Goal: Information Seeking & Learning: Learn about a topic

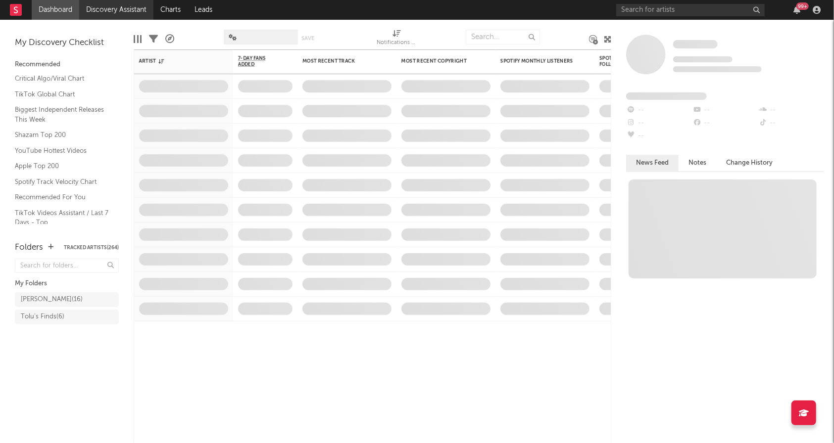
click at [135, 8] on link "Discovery Assistant" at bounding box center [116, 10] width 74 height 20
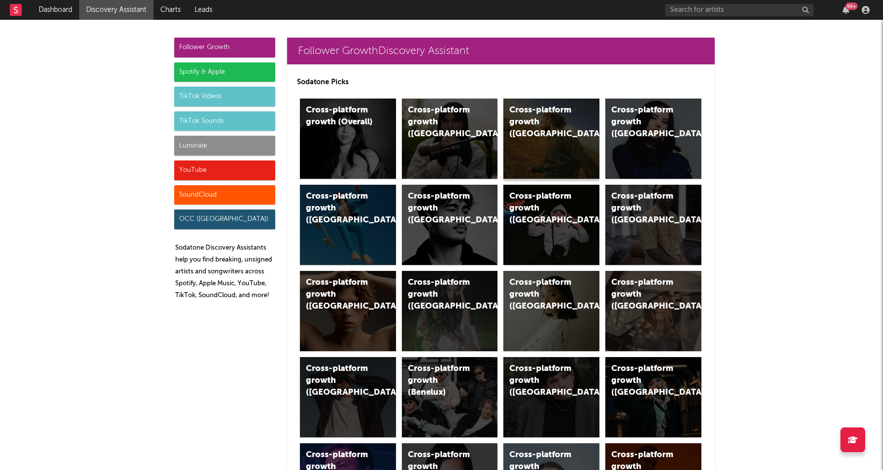
click at [545, 125] on div "Cross-platform growth ([GEOGRAPHIC_DATA])" at bounding box center [542, 122] width 67 height 36
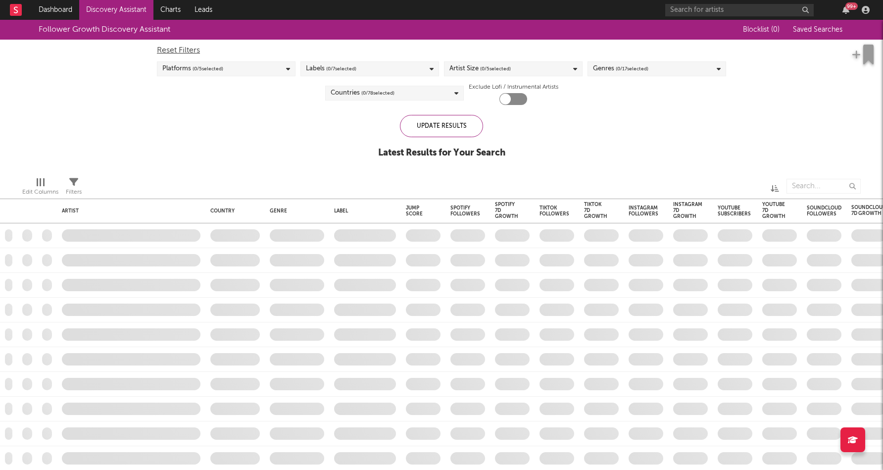
checkbox input "true"
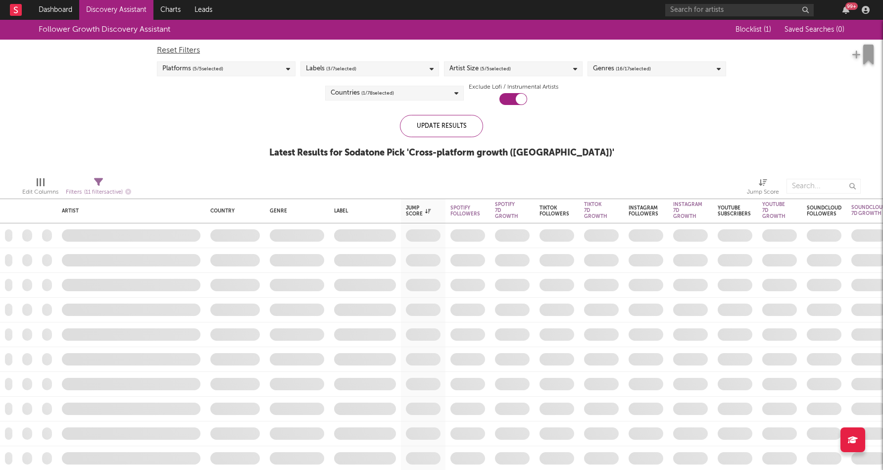
click at [536, 63] on div "Artist Size ( 5 / 5 selected)" at bounding box center [513, 68] width 139 height 15
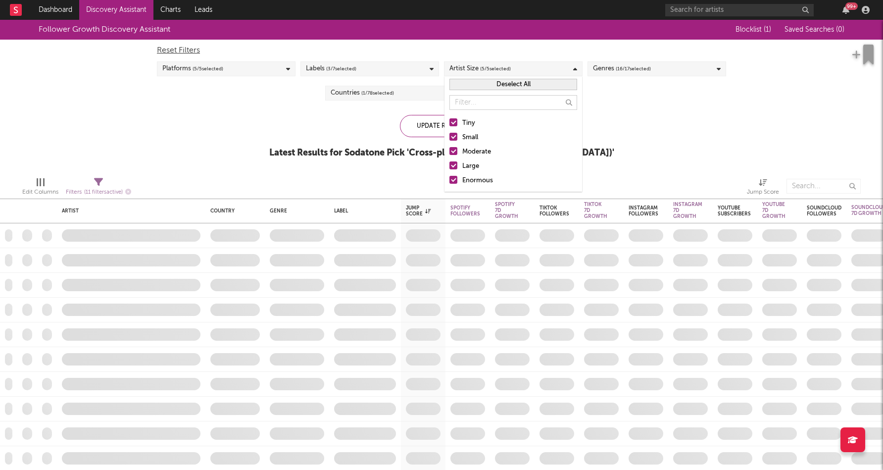
click at [478, 162] on div "Large" at bounding box center [519, 166] width 115 height 12
click at [449, 162] on input "Large" at bounding box center [449, 166] width 0 height 12
click at [478, 181] on div "Enormous" at bounding box center [519, 181] width 115 height 12
click at [449, 181] on input "Enormous" at bounding box center [449, 181] width 0 height 12
click at [403, 136] on div "Update Results Latest Results for Your Search ' Cross-platform growth ([GEOGRAP…" at bounding box center [441, 142] width 337 height 54
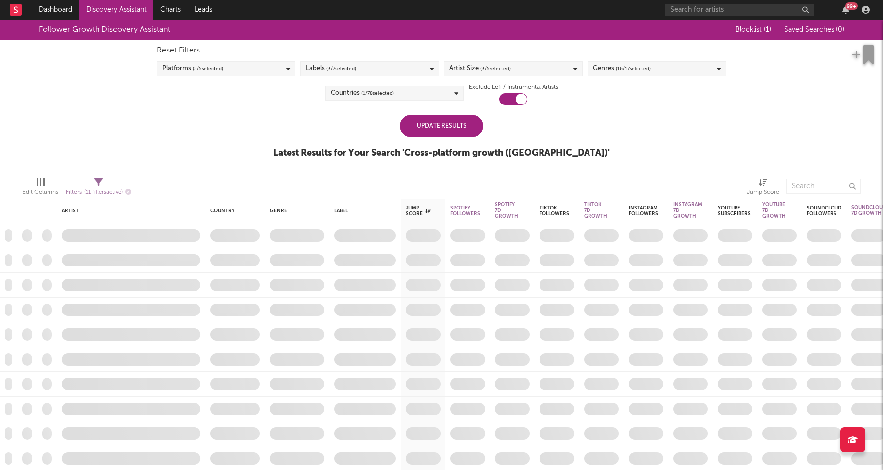
click at [419, 136] on div "Update Results" at bounding box center [441, 126] width 83 height 22
click at [419, 125] on div "Update Results" at bounding box center [441, 126] width 83 height 22
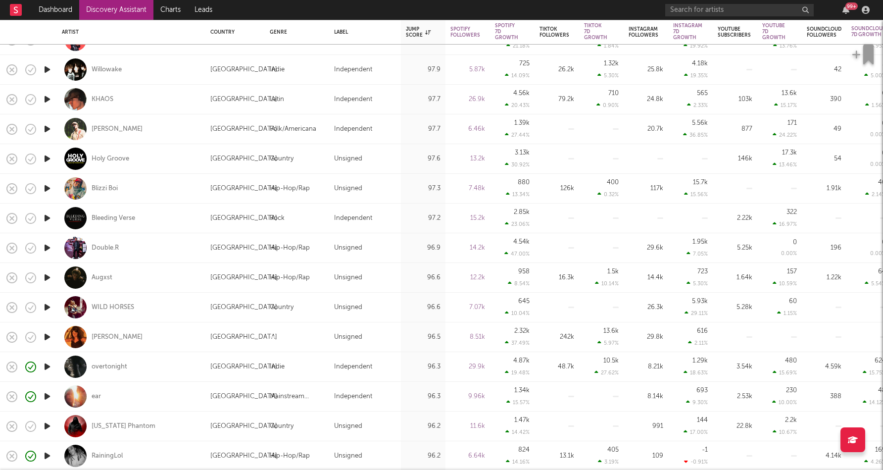
click at [49, 334] on icon "button" at bounding box center [47, 337] width 10 height 12
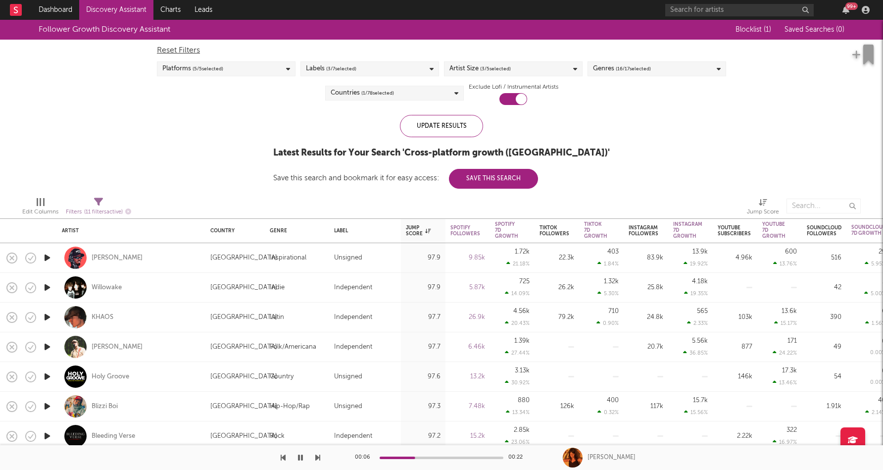
click at [203, 71] on span "( 5 / 5 selected)" at bounding box center [208, 69] width 31 height 12
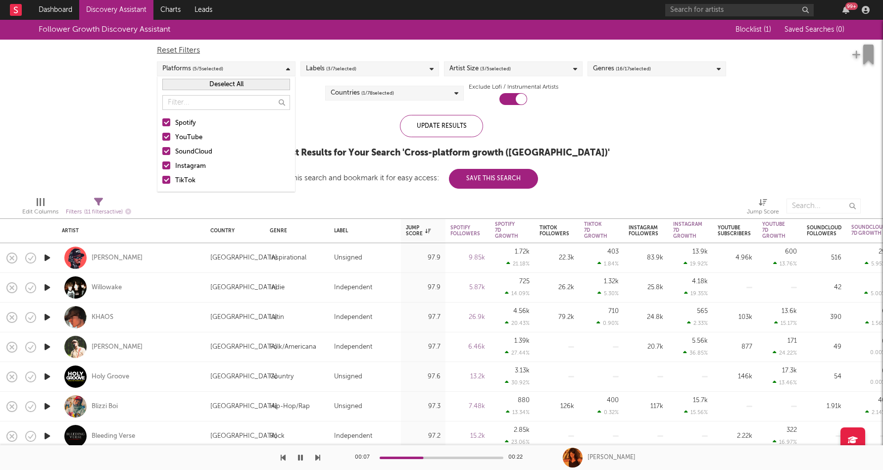
click at [190, 121] on div "Spotify" at bounding box center [232, 123] width 115 height 12
click at [162, 121] on input "Spotify" at bounding box center [162, 123] width 0 height 12
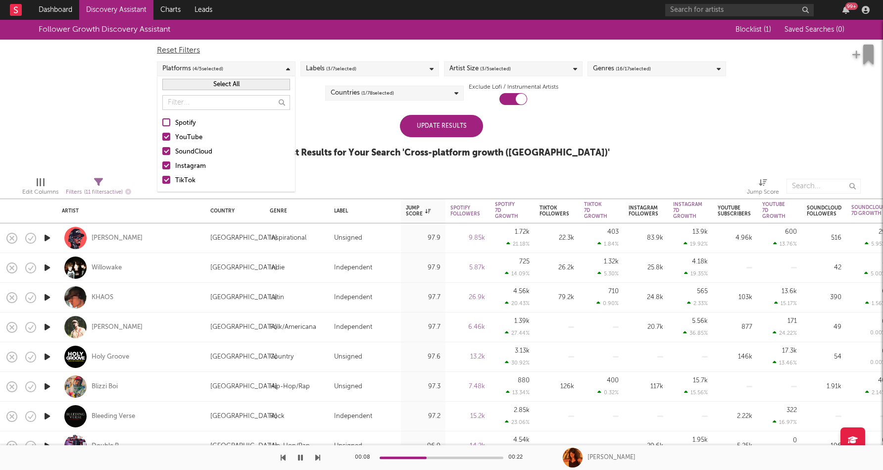
click at [189, 136] on div "YouTube" at bounding box center [232, 138] width 115 height 12
click at [162, 136] on input "YouTube" at bounding box center [162, 138] width 0 height 12
click at [190, 151] on div "SoundCloud" at bounding box center [232, 152] width 115 height 12
click at [162, 151] on input "SoundCloud" at bounding box center [162, 152] width 0 height 12
click at [190, 166] on div "Instagram" at bounding box center [232, 166] width 115 height 12
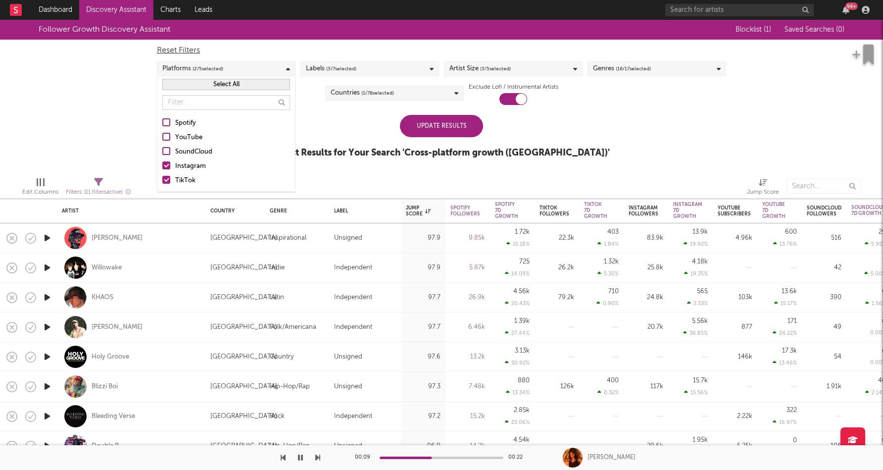
click at [162, 166] on input "Instagram" at bounding box center [162, 166] width 0 height 12
click at [315, 127] on div "Update Results Latest Results for Your Search ' Cross-platform growth ([GEOGRAP…" at bounding box center [441, 142] width 337 height 54
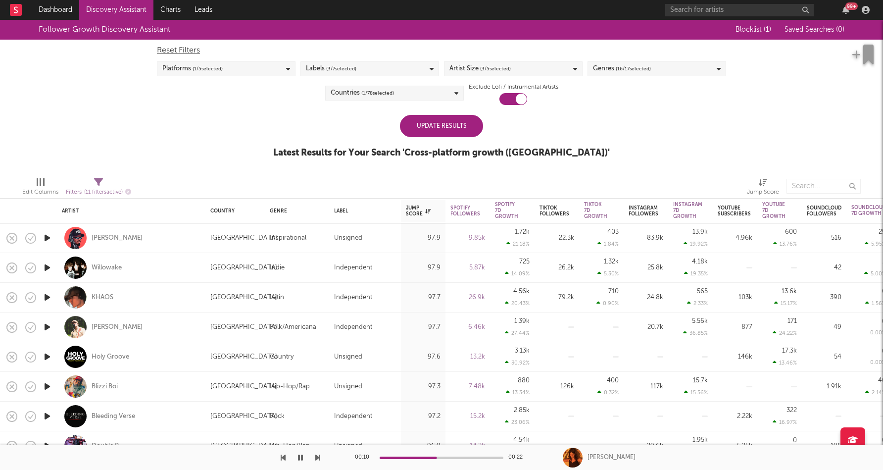
click at [440, 128] on div "Update Results" at bounding box center [441, 126] width 83 height 22
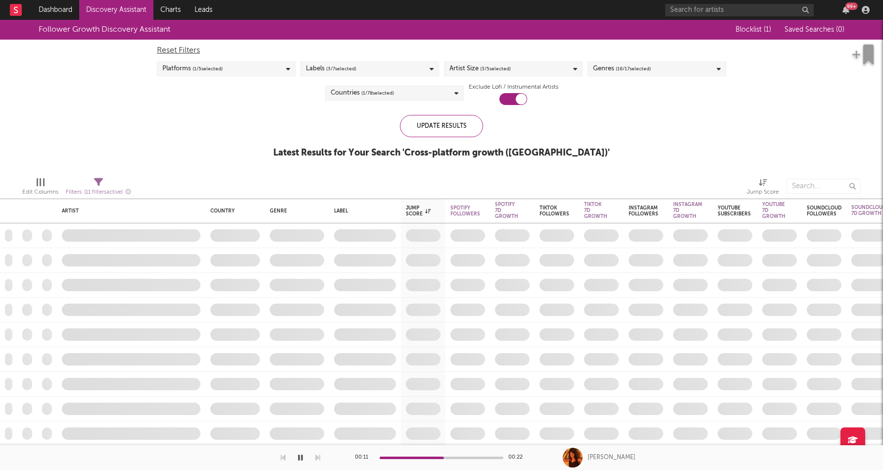
click at [301, 443] on icon "button" at bounding box center [300, 457] width 5 height 8
